Goal: Task Accomplishment & Management: Complete application form

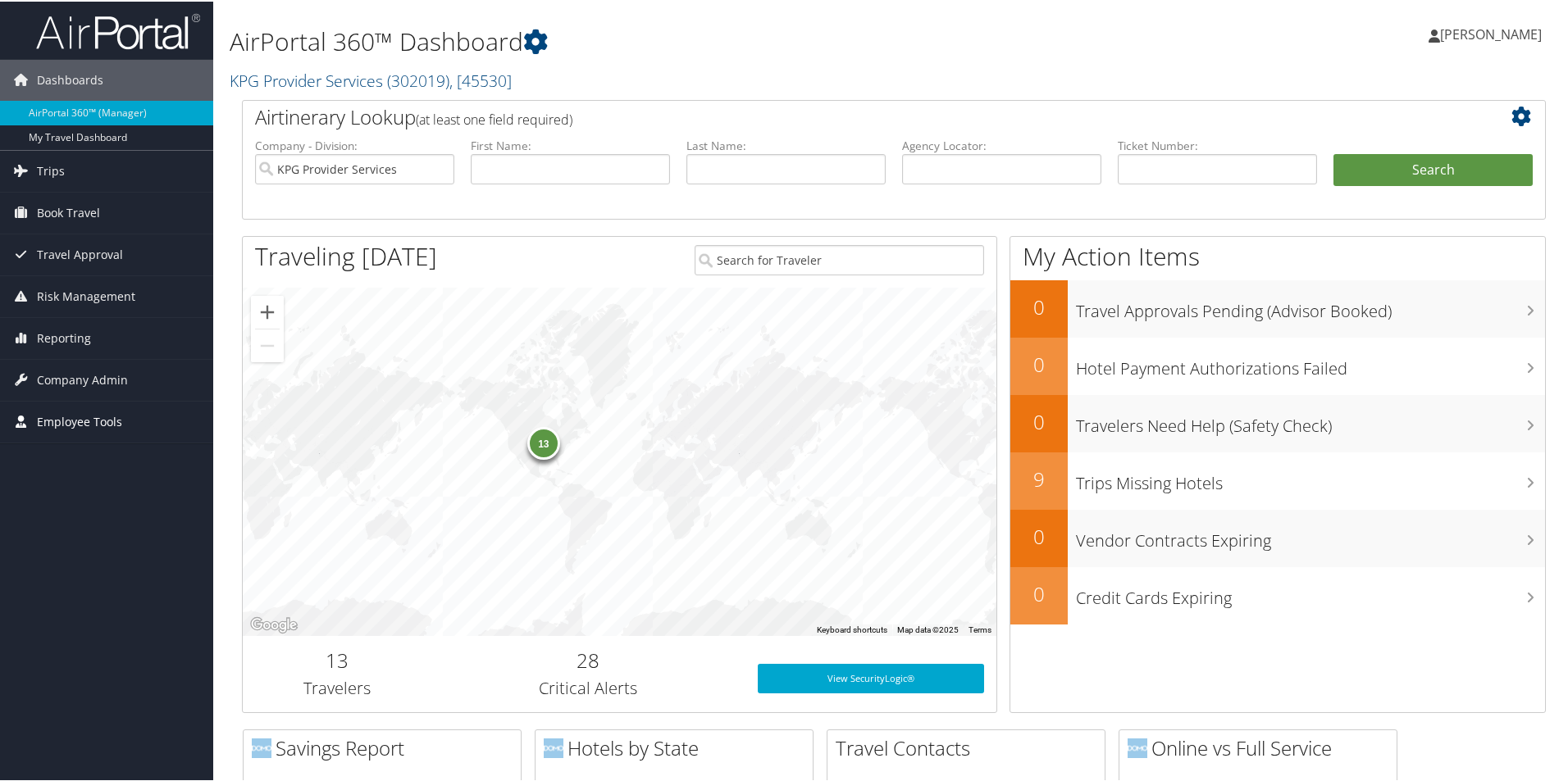
click at [68, 422] on span "Employee Tools" at bounding box center [79, 421] width 85 height 41
click at [81, 381] on span "Company Admin" at bounding box center [82, 378] width 91 height 41
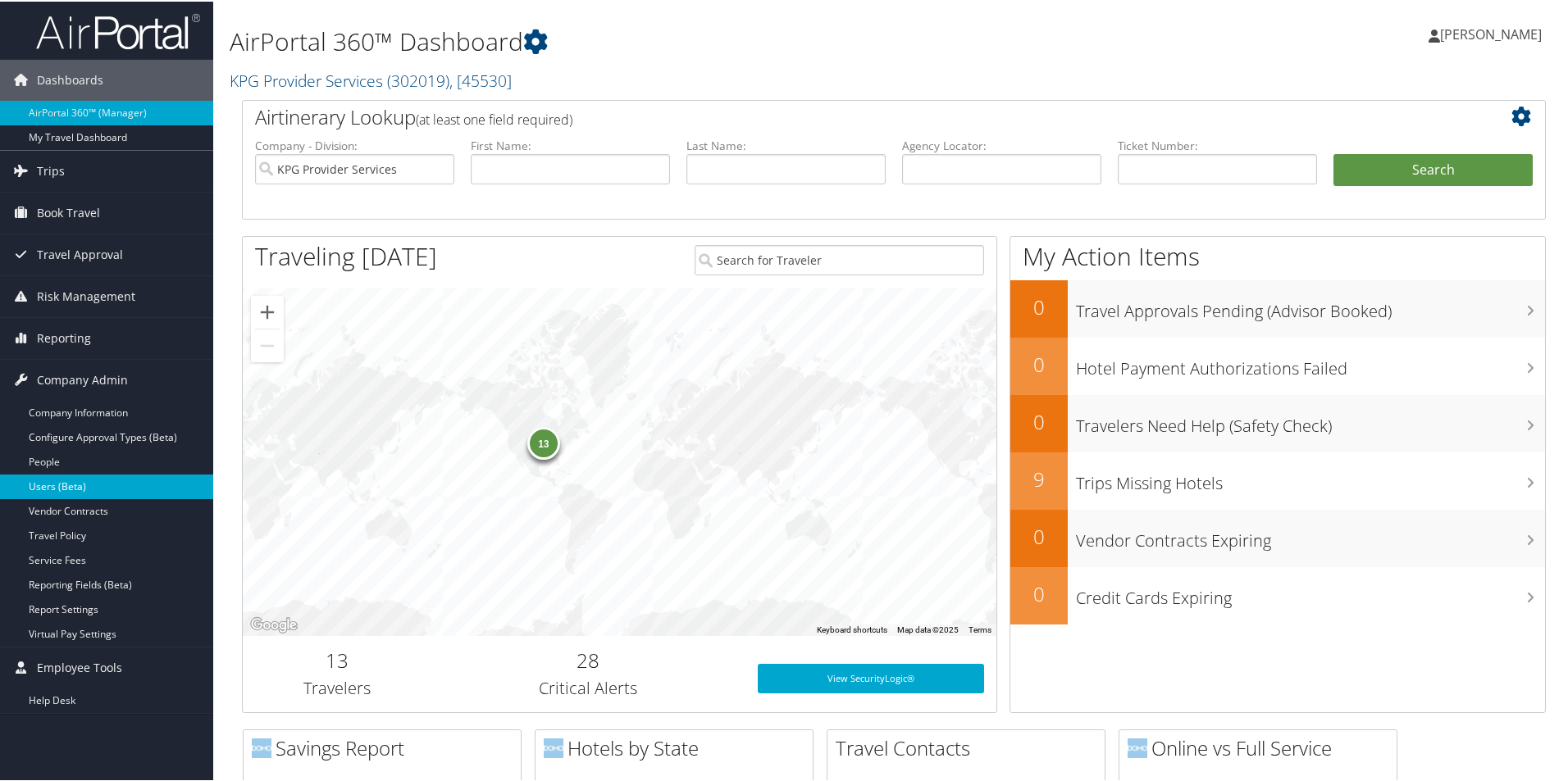
click at [93, 481] on link "Users (Beta)" at bounding box center [106, 485] width 213 height 24
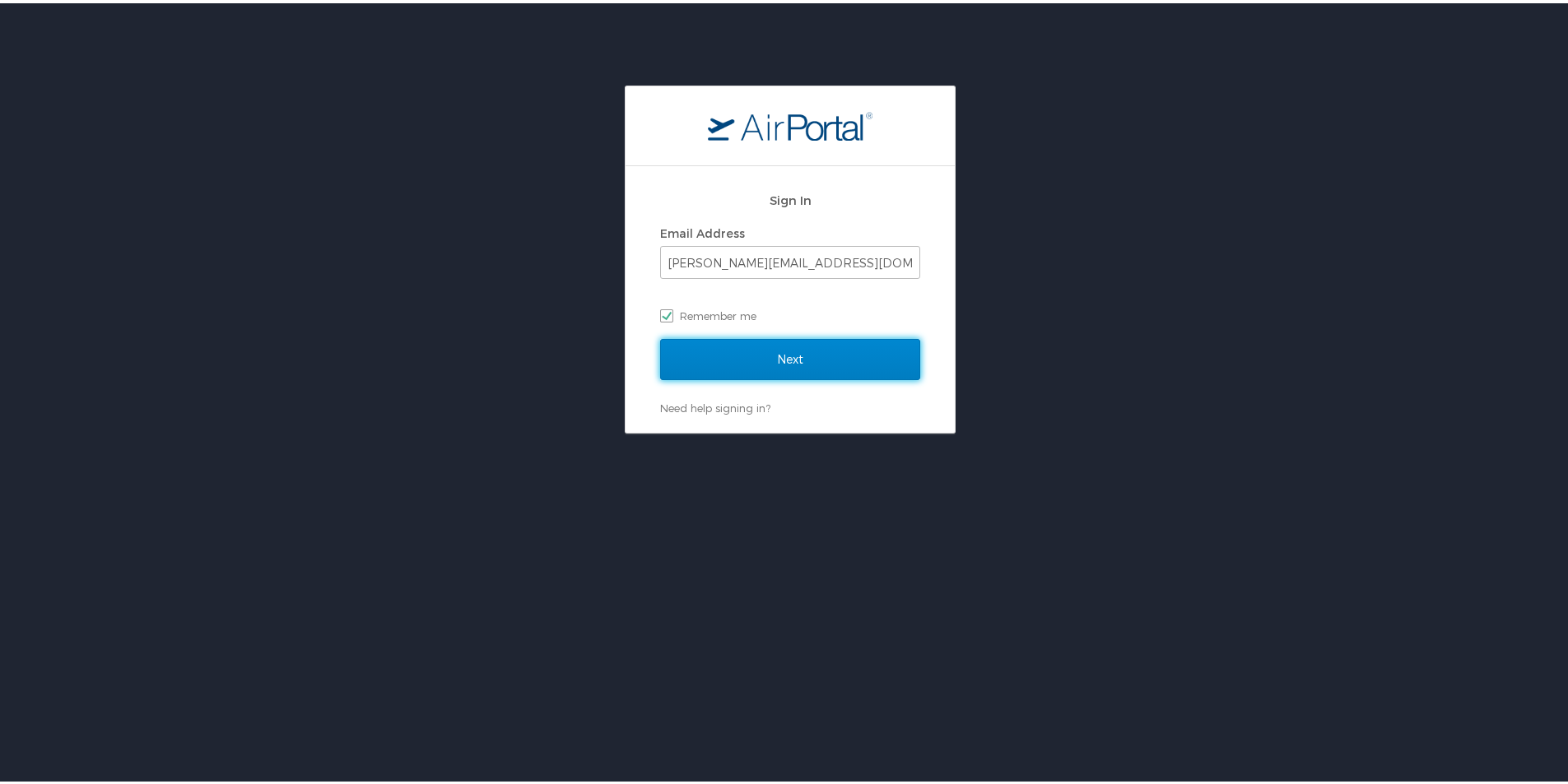
click at [808, 372] on input "Next" at bounding box center [790, 356] width 260 height 41
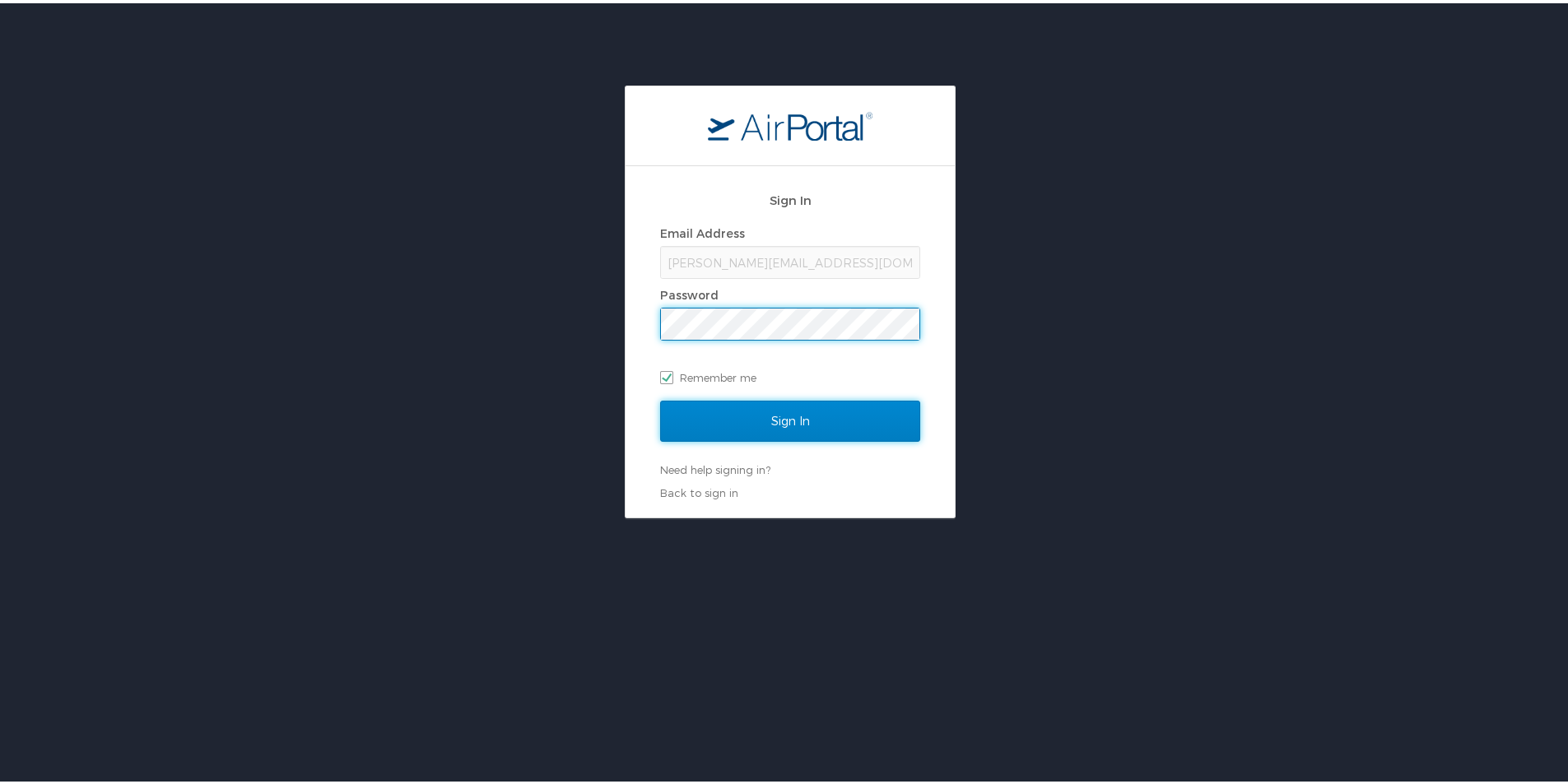
click at [772, 424] on input "Sign In" at bounding box center [790, 418] width 260 height 41
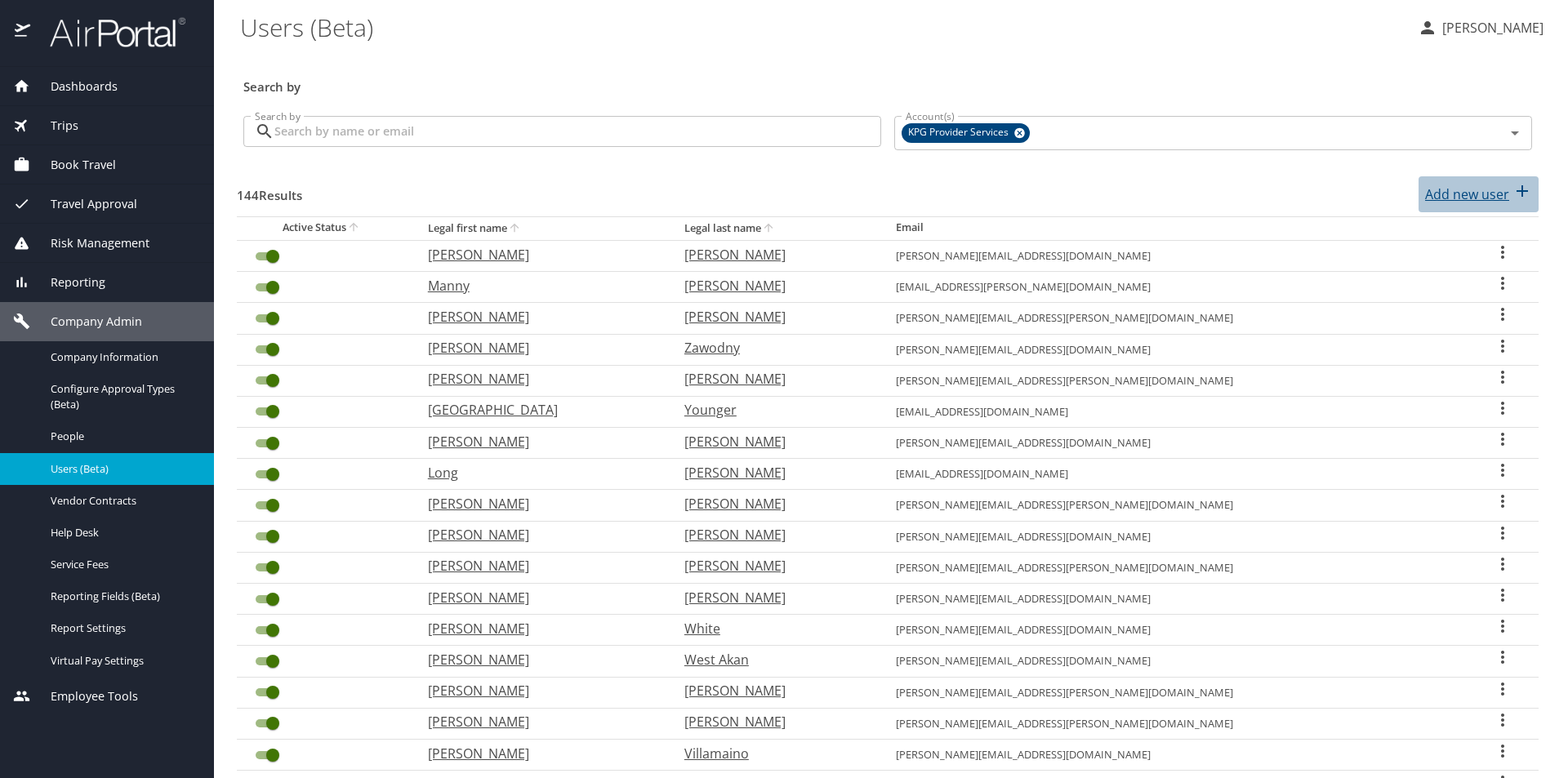
click at [1428, 201] on p "Add new user" at bounding box center [1467, 194] width 84 height 20
select select "US"
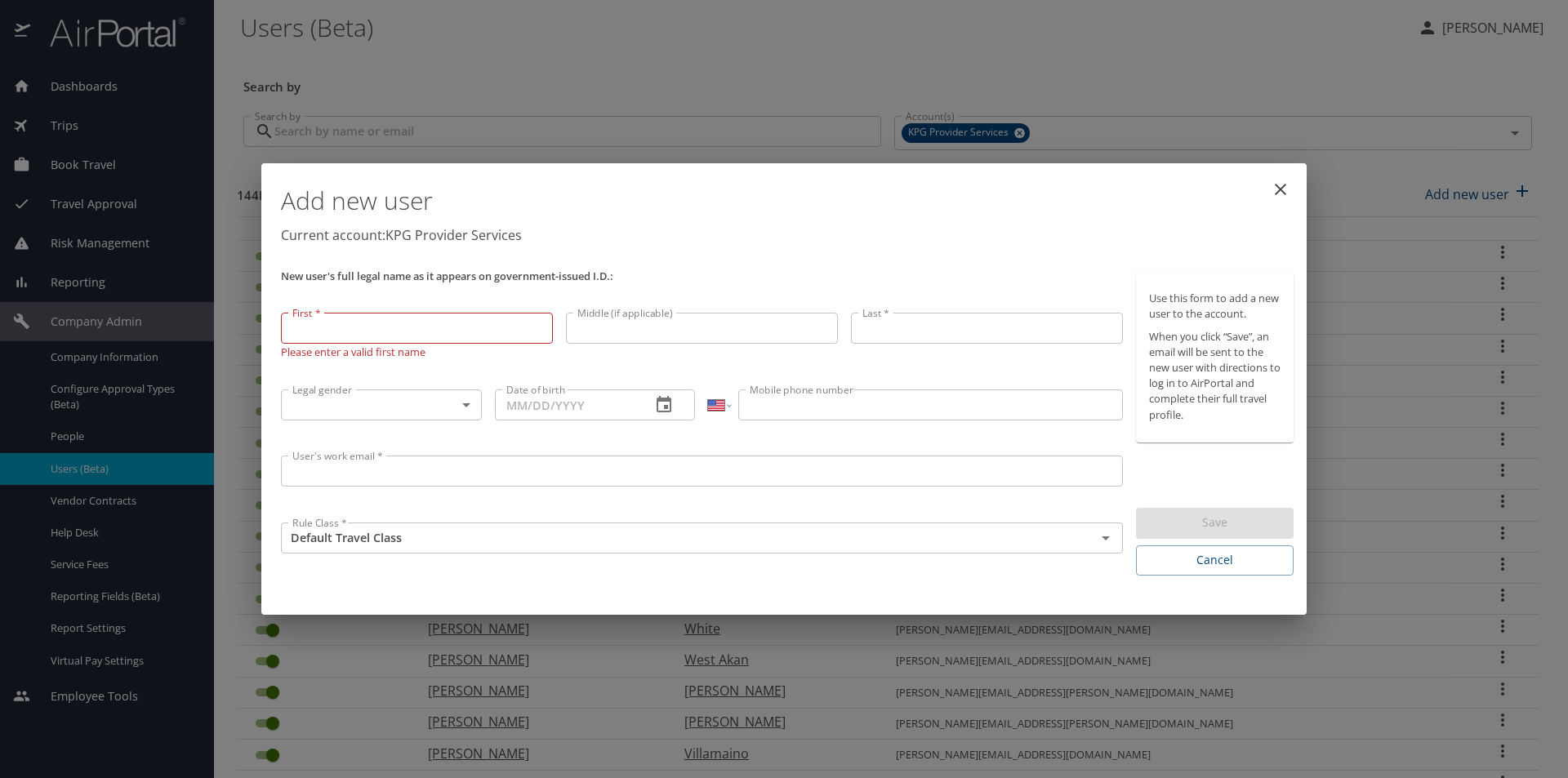
click at [380, 327] on input "First *" at bounding box center [416, 327] width 272 height 31
type input "Christopher"
click at [697, 342] on input "Middle (if applicable)" at bounding box center [701, 327] width 272 height 31
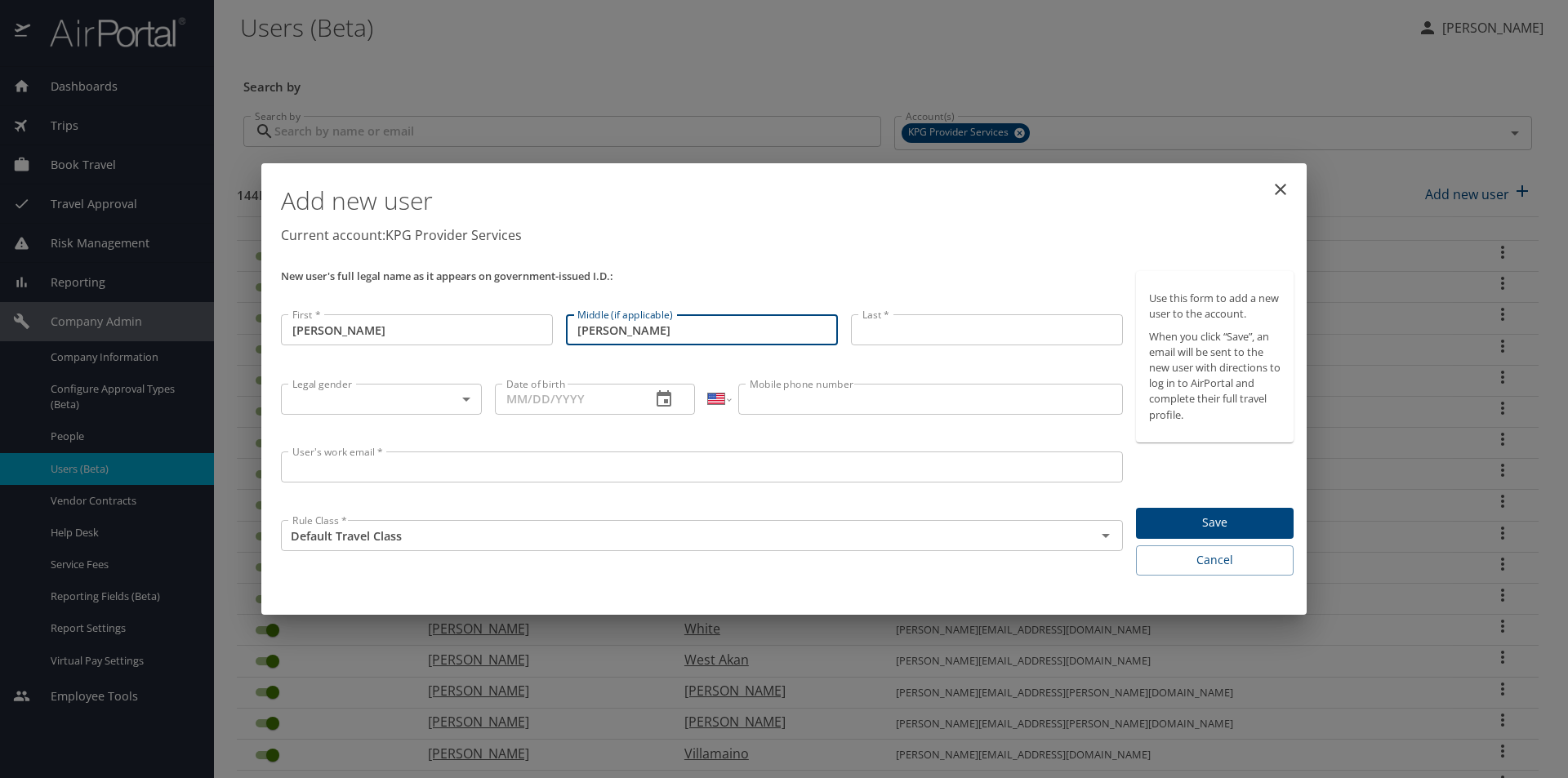
type input "Patrick"
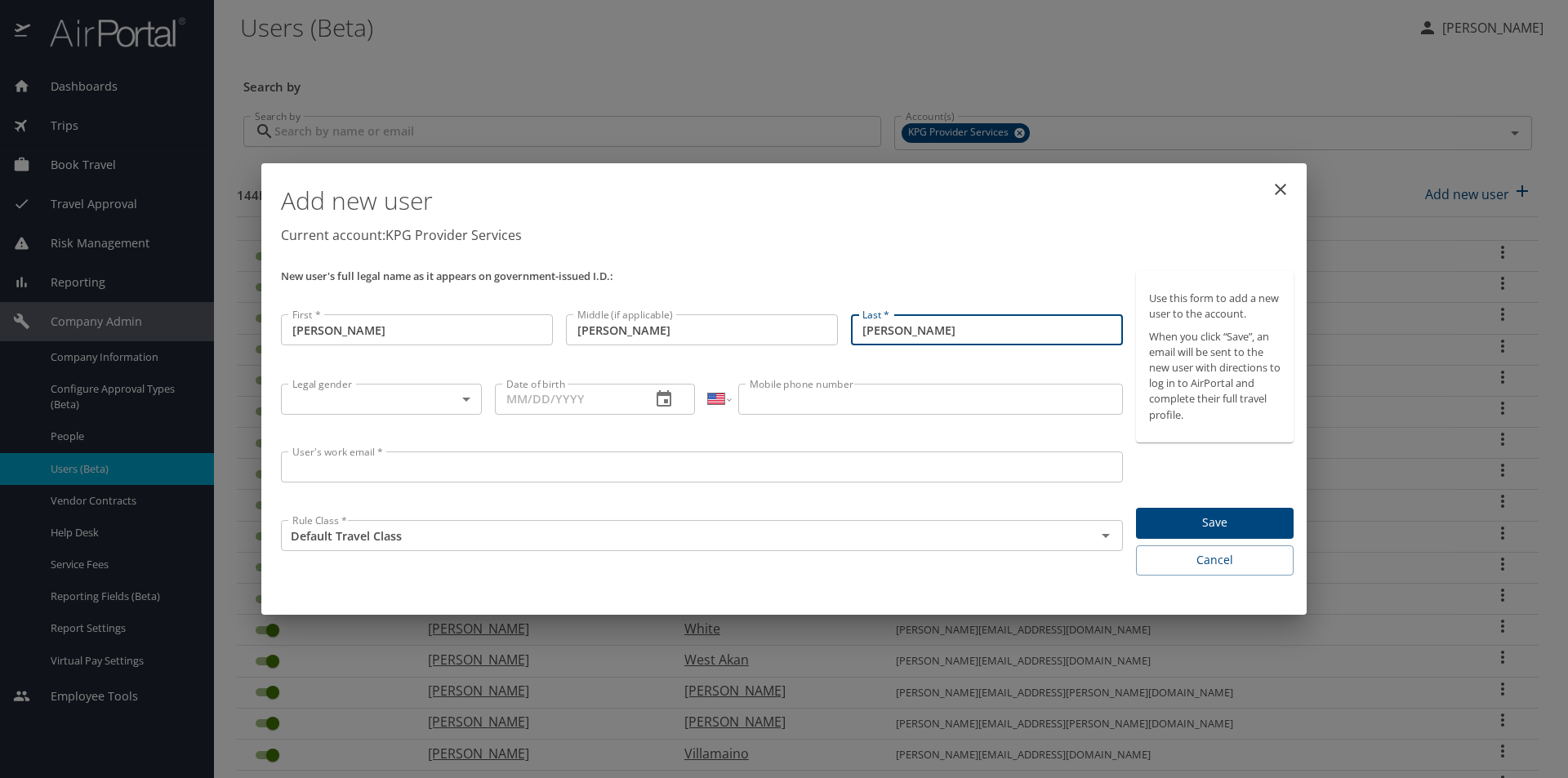
type input "Rhyne"
click at [322, 404] on body "Dashboards AirPortal 360™ Manager My Travel Dashboard Trips Airtinerary® Lookup…" at bounding box center [784, 389] width 1568 height 778
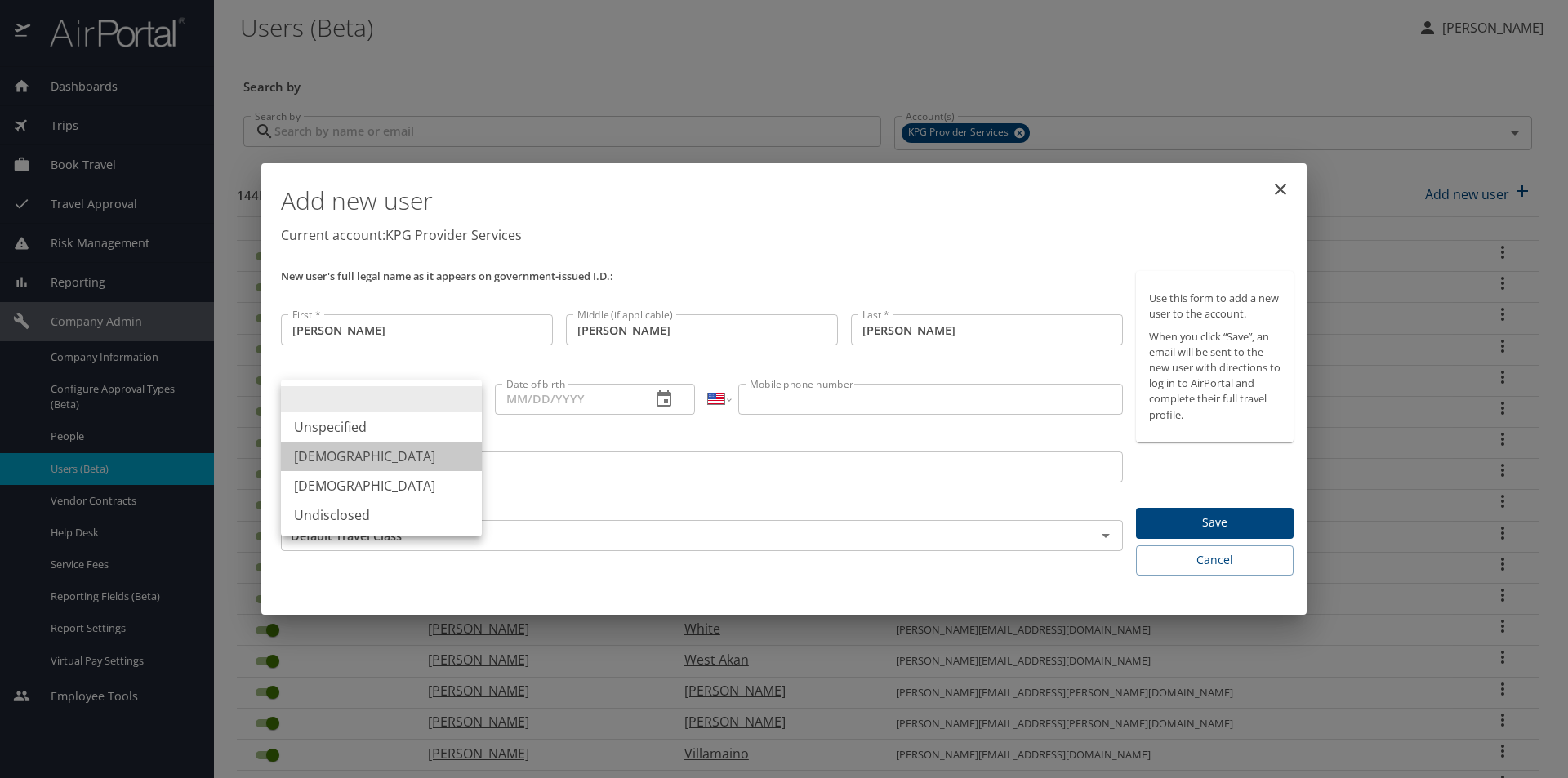
click at [320, 454] on li "Male" at bounding box center [381, 456] width 201 height 29
type input "Male"
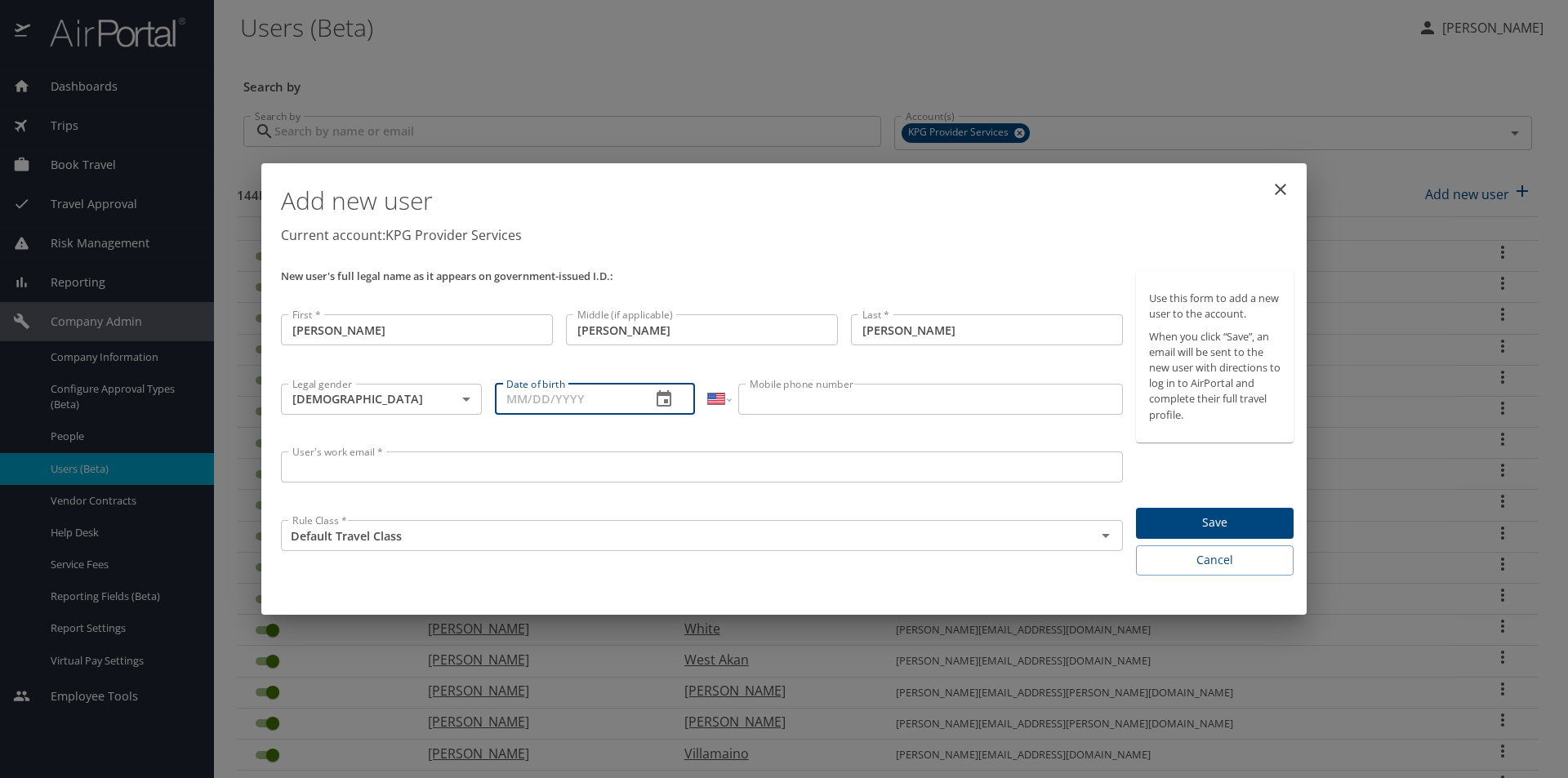
click at [582, 401] on input "Date of birth" at bounding box center [566, 399] width 144 height 31
type input "0_/__/____"
type input "05/20/1981"
click at [822, 401] on input "Mobile phone number" at bounding box center [930, 399] width 384 height 31
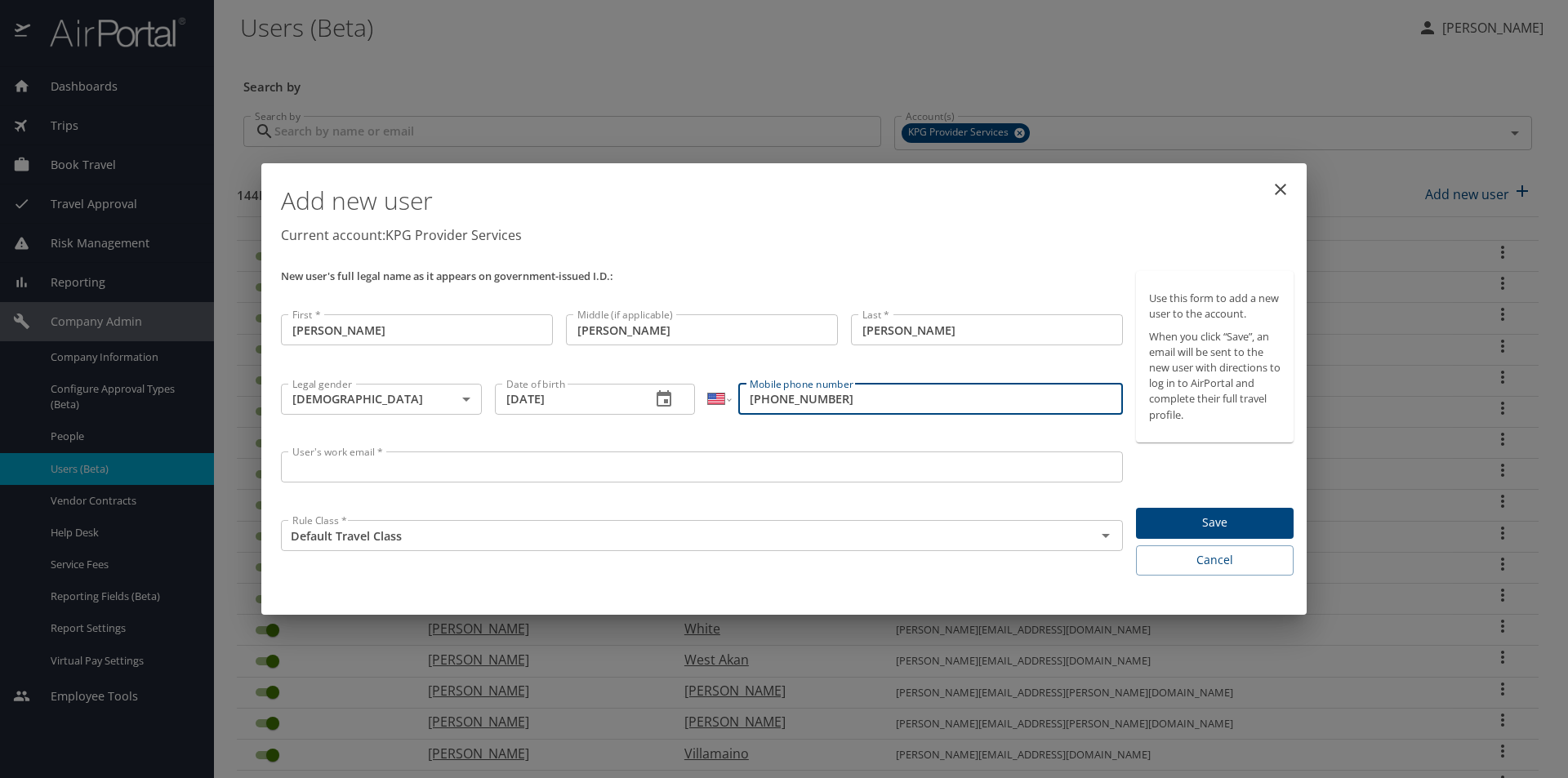
type input "(618) 303-9920"
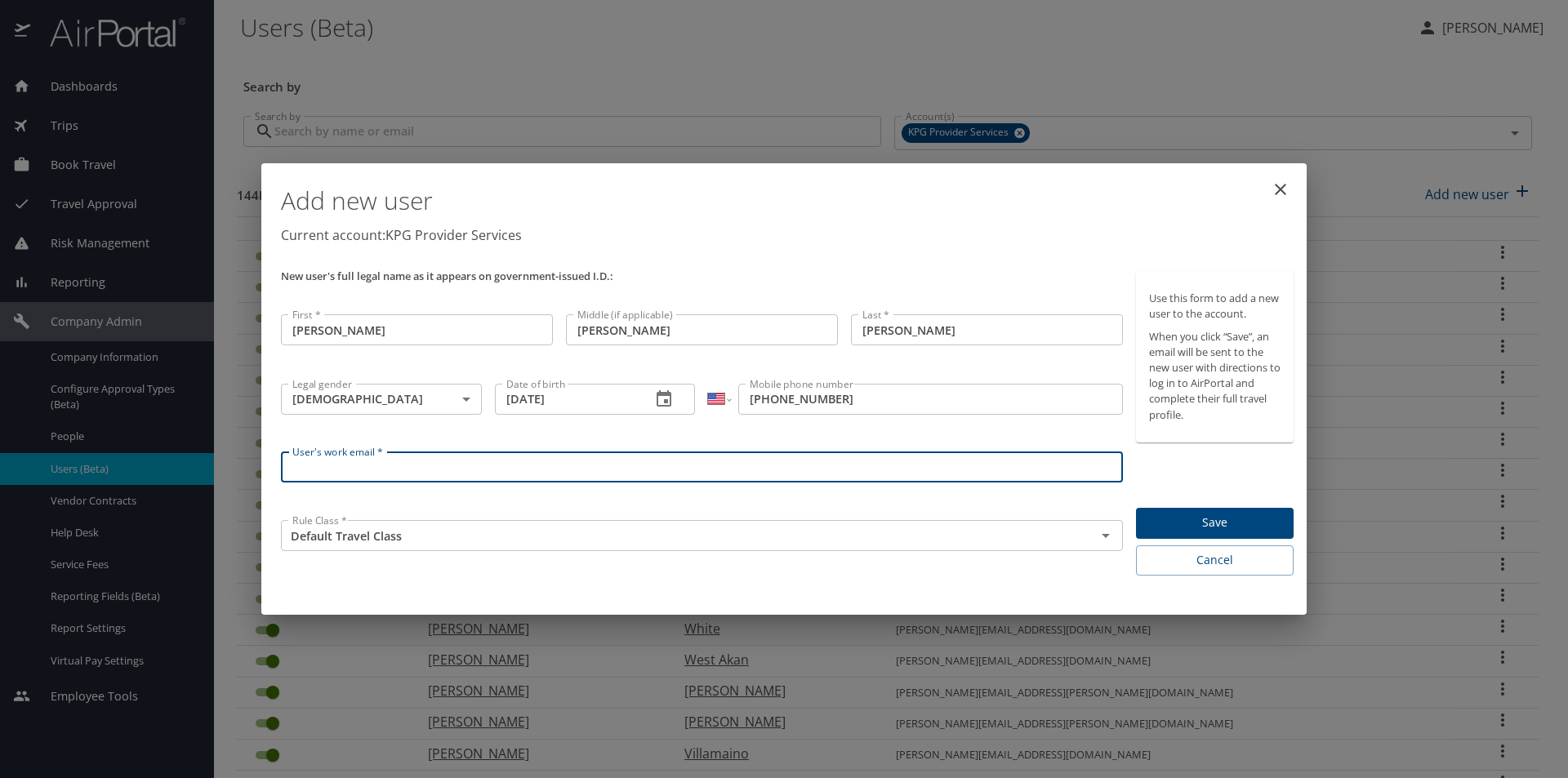
click at [388, 460] on input "User's work email *" at bounding box center [701, 466] width 842 height 31
type input "christopher.rhyne@kpgproviders.com"
click at [1235, 511] on button "Save" at bounding box center [1215, 524] width 158 height 32
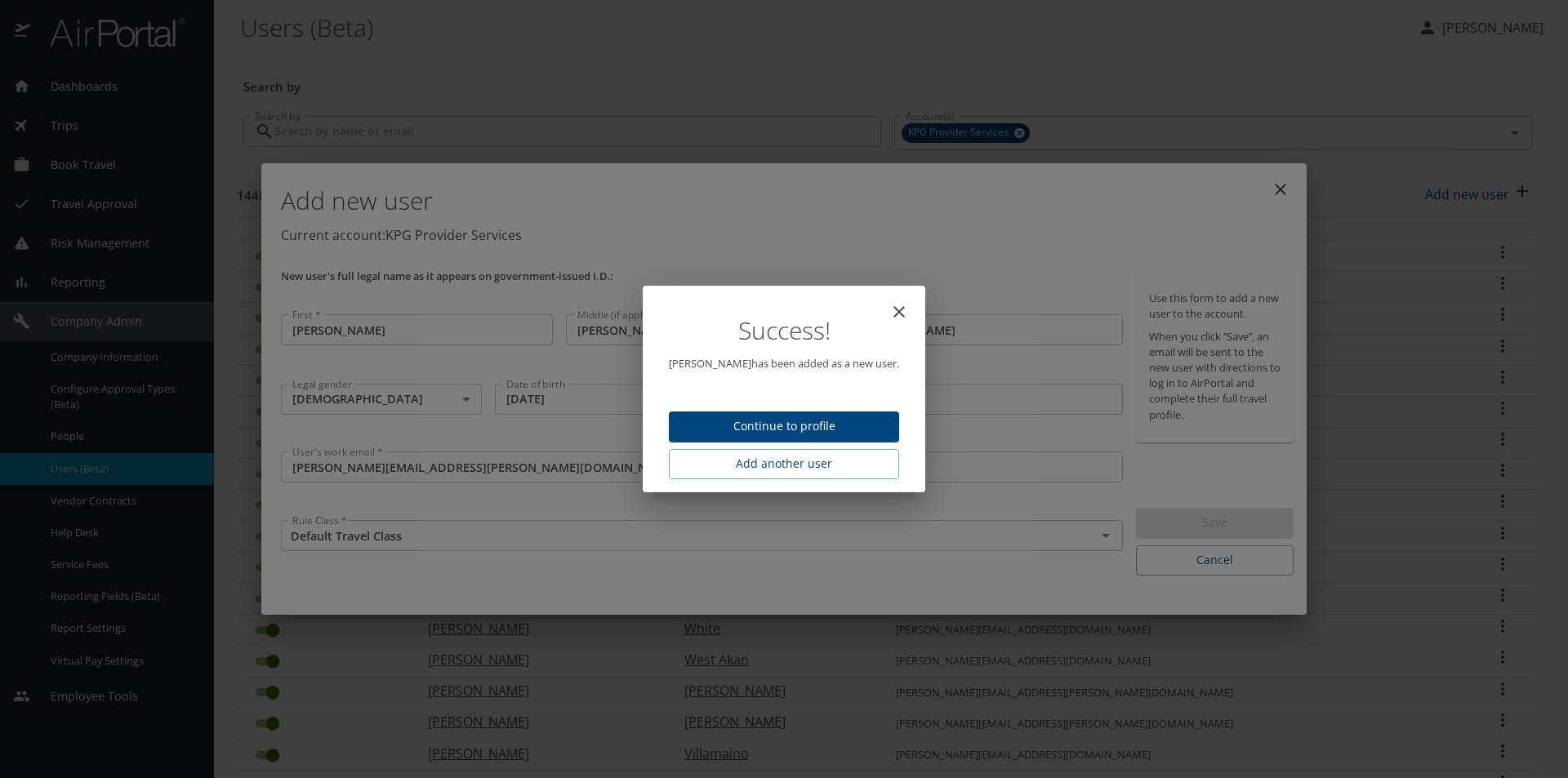
click at [812, 422] on span "Continue to profile" at bounding box center [784, 426] width 204 height 21
select select "US"
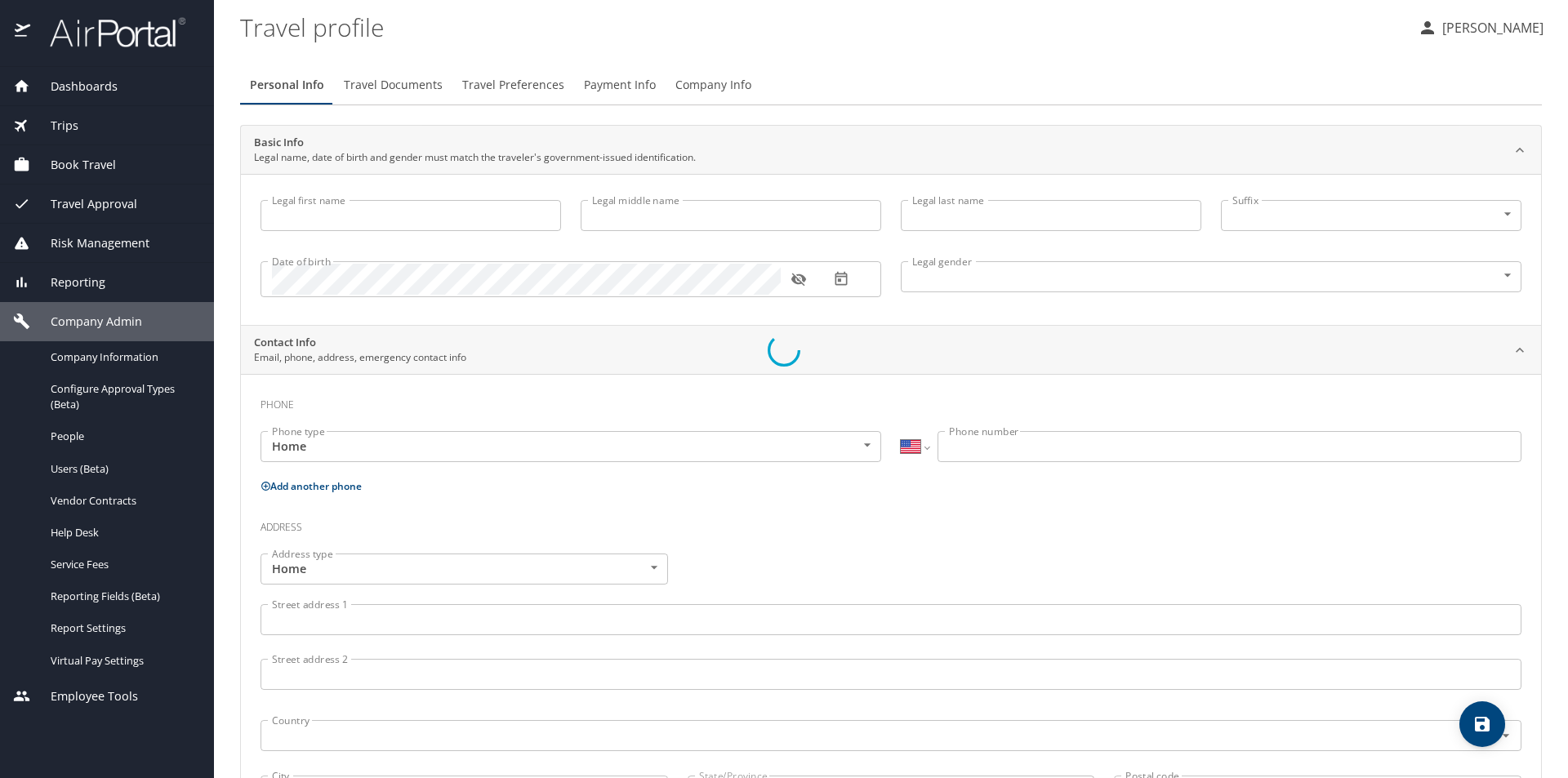
type input "Christopher"
type input "Patrick"
type input "Rhyne"
type input "Male"
select select "US"
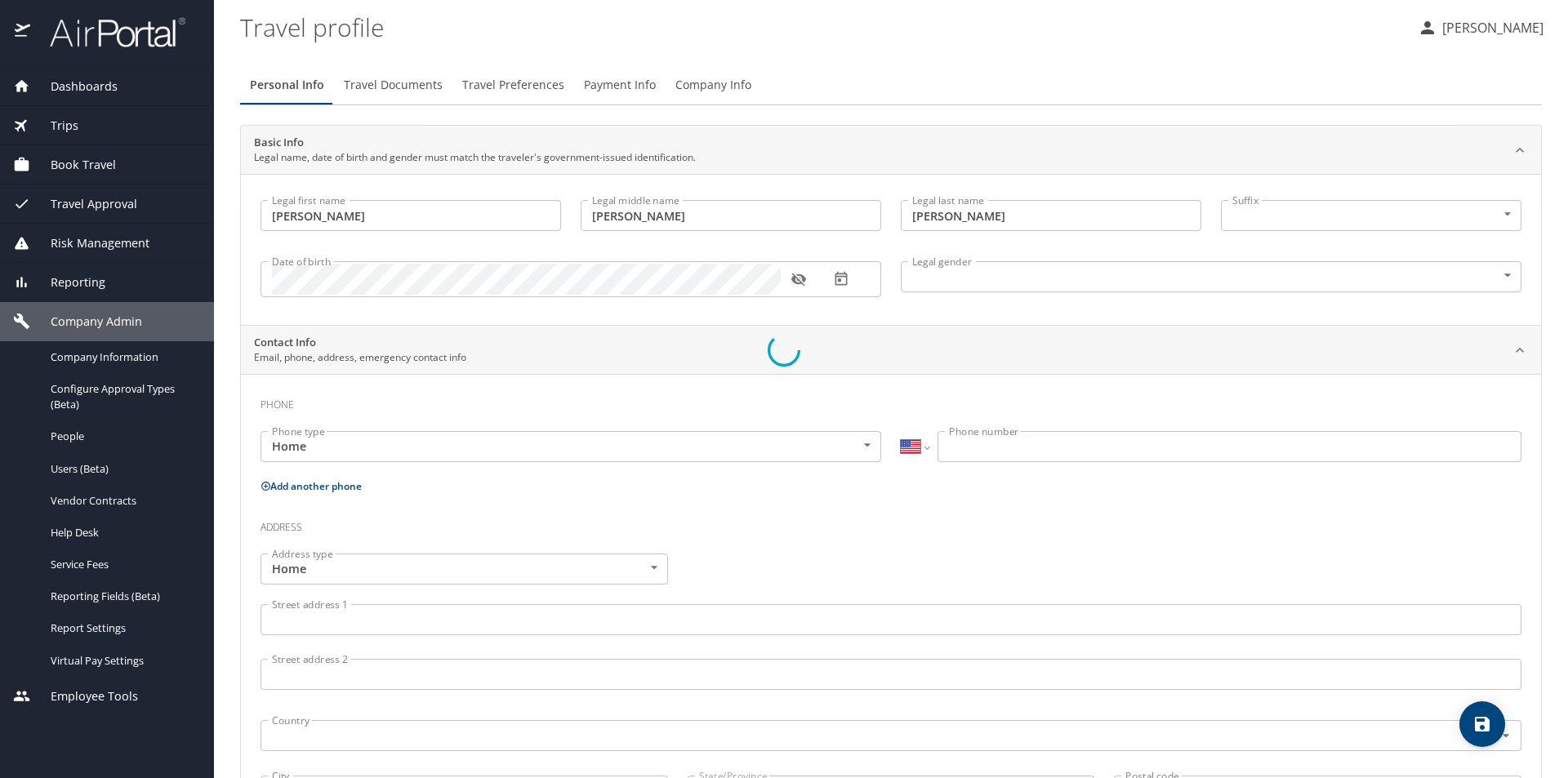
select select "US"
